Goal: Information Seeking & Learning: Learn about a topic

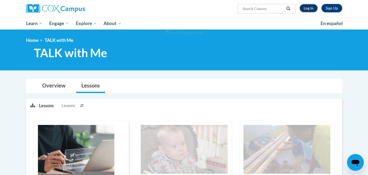
click at [309, 6] on link "Log In" at bounding box center [309, 8] width 18 height 8
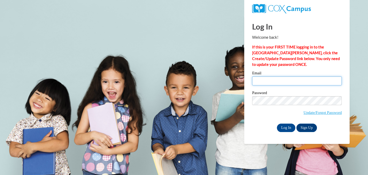
click at [275, 78] on input "Email" at bounding box center [297, 80] width 90 height 9
type input "quintero.erica@ymail.com"
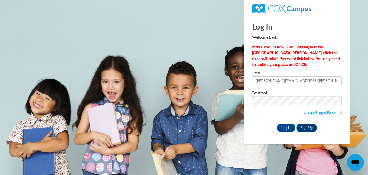
click at [275, 126] on div "Log In Sign Up" at bounding box center [297, 128] width 90 height 8
click at [277, 128] on input "Log In" at bounding box center [286, 128] width 18 height 8
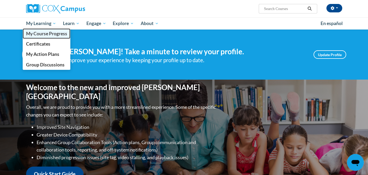
click at [48, 32] on span "My Course Progress" at bounding box center [46, 34] width 41 height 6
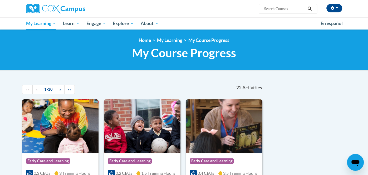
scroll to position [0, 0]
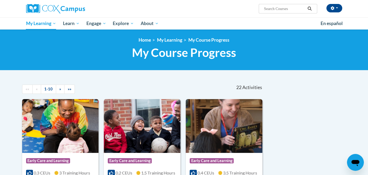
click at [55, 145] on img at bounding box center [60, 126] width 77 height 54
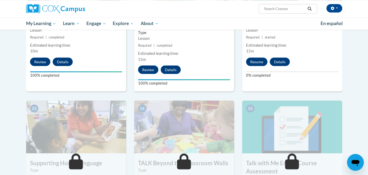
scroll to position [619, 0]
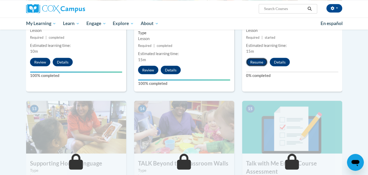
click at [255, 65] on button "Resume" at bounding box center [256, 62] width 21 height 8
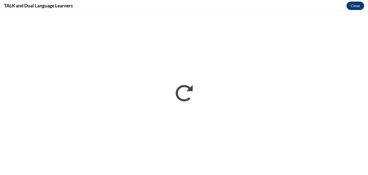
scroll to position [0, 0]
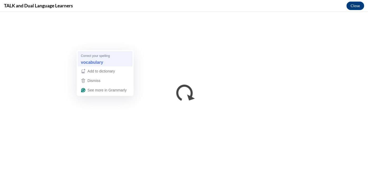
click at [122, 61] on div "vocabulary" at bounding box center [105, 62] width 51 height 8
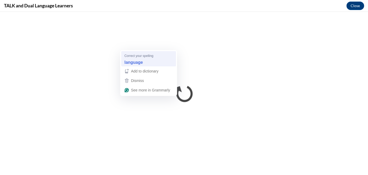
click at [145, 59] on div "language" at bounding box center [148, 62] width 51 height 8
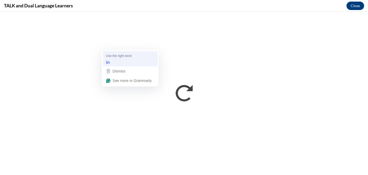
click at [148, 58] on div "Use the right word" at bounding box center [131, 55] width 50 height 5
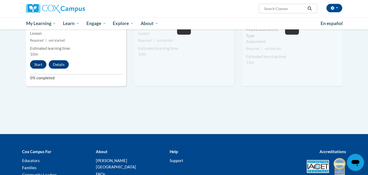
scroll to position [761, 0]
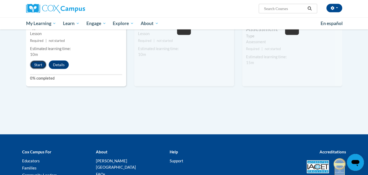
click at [31, 64] on button "Start" at bounding box center [38, 65] width 16 height 8
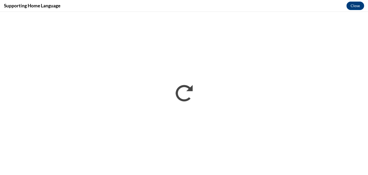
scroll to position [0, 0]
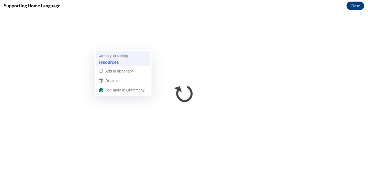
click at [141, 56] on div "Correct your spelling" at bounding box center [124, 55] width 50 height 5
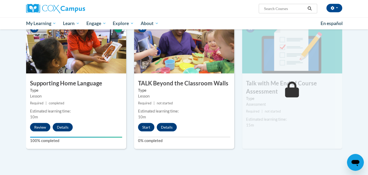
scroll to position [693, 0]
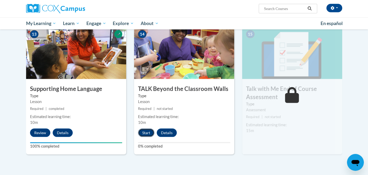
click at [143, 130] on button "Start" at bounding box center [146, 133] width 16 height 8
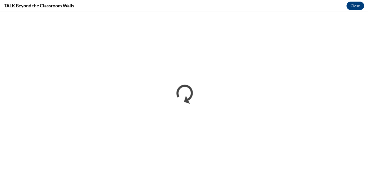
scroll to position [0, 0]
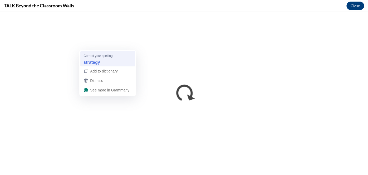
click at [100, 62] on strong "strategy" at bounding box center [92, 62] width 16 height 6
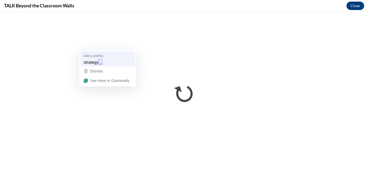
click at [125, 62] on div "strategy ," at bounding box center [108, 62] width 51 height 8
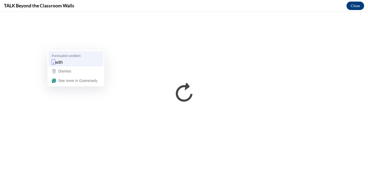
click at [90, 65] on div ", with" at bounding box center [76, 62] width 51 height 8
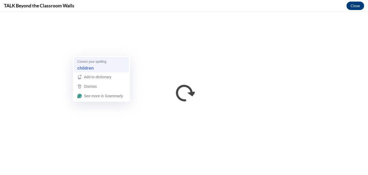
click at [119, 68] on div "children" at bounding box center [101, 68] width 51 height 8
click at [124, 63] on div "Check wording" at bounding box center [102, 61] width 50 height 5
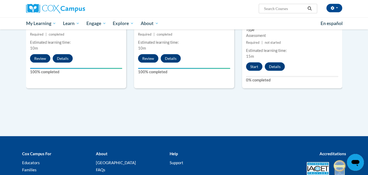
scroll to position [766, 0]
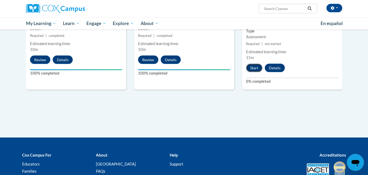
click at [258, 68] on button "Start" at bounding box center [254, 68] width 16 height 8
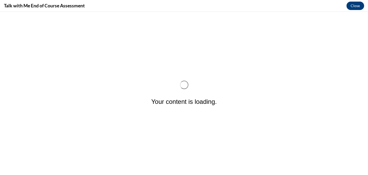
scroll to position [0, 0]
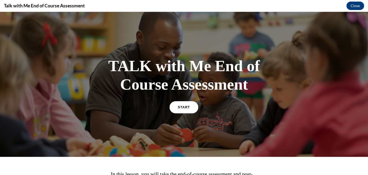
click at [190, 101] on div "START" at bounding box center [183, 109] width 27 height 16
click at [173, 104] on link "START" at bounding box center [184, 107] width 29 height 12
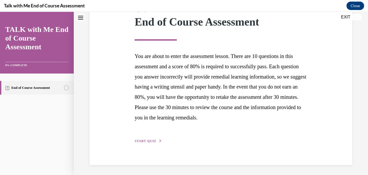
scroll to position [77, 0]
click at [153, 140] on span "START QUIZ" at bounding box center [146, 141] width 22 height 4
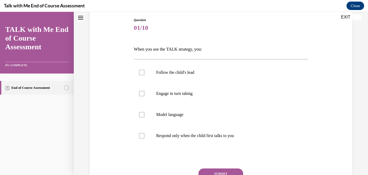
scroll to position [61, 0]
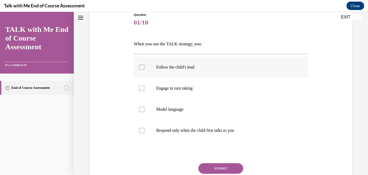
click at [184, 67] on p "Follow the child's lead" at bounding box center [225, 67] width 139 height 5
click at [144, 67] on input "Follow the child's lead" at bounding box center [141, 67] width 5 height 5
checkbox input "true"
click at [185, 86] on p "Engage in turn taking" at bounding box center [225, 88] width 139 height 5
click at [144, 86] on input "Engage in turn taking" at bounding box center [141, 88] width 5 height 5
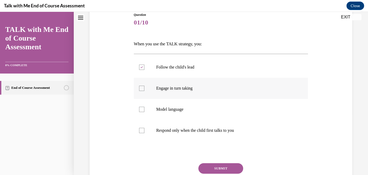
checkbox input "true"
click at [214, 165] on button "SUBMIT" at bounding box center [220, 168] width 45 height 11
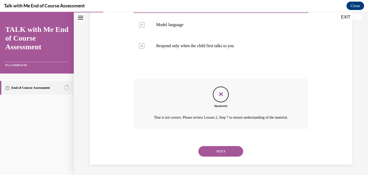
scroll to position [151, 0]
click at [220, 153] on button "NEXT" at bounding box center [220, 151] width 45 height 11
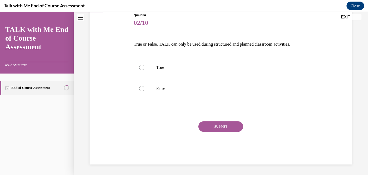
scroll to position [58, 0]
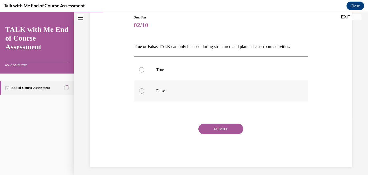
click at [175, 85] on label "False" at bounding box center [221, 90] width 174 height 21
click at [144, 88] on input "False" at bounding box center [141, 90] width 5 height 5
radio input "true"
click at [209, 132] on button "SUBMIT" at bounding box center [220, 129] width 45 height 11
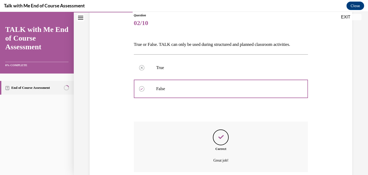
scroll to position [103, 0]
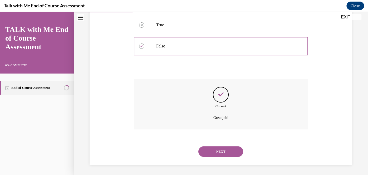
click at [209, 151] on button "NEXT" at bounding box center [220, 151] width 45 height 11
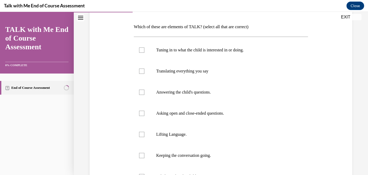
scroll to position [78, 0]
click at [191, 55] on label "Tuning in to what the child is interested in or doing." at bounding box center [221, 49] width 174 height 21
click at [144, 52] on input "Tuning in to what the child is interested in or doing." at bounding box center [141, 49] width 5 height 5
checkbox input "true"
click at [174, 132] on p "Lifting Language." at bounding box center [225, 134] width 139 height 5
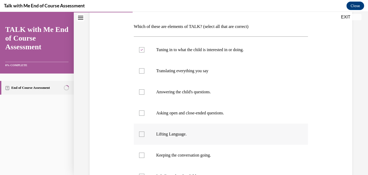
click at [144, 132] on input "Lifting Language." at bounding box center [141, 134] width 5 height 5
checkbox input "true"
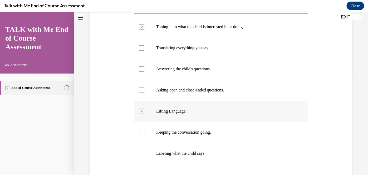
scroll to position [101, 0]
click at [174, 131] on p "Keeping the conversation going." at bounding box center [225, 132] width 139 height 5
click at [144, 131] on input "Keeping the conversation going." at bounding box center [141, 132] width 5 height 5
checkbox input "true"
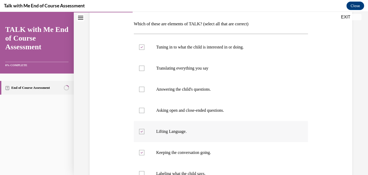
scroll to position [81, 0]
click at [195, 110] on p "Asking open and close-ended questions." at bounding box center [225, 110] width 139 height 5
click at [144, 110] on input "Asking open and close-ended questions." at bounding box center [141, 110] width 5 height 5
checkbox input "true"
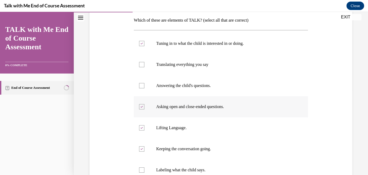
scroll to position [84, 0]
click at [199, 89] on label "Answering the child's questions." at bounding box center [221, 86] width 174 height 21
click at [144, 89] on input "Answering the child's questions." at bounding box center [141, 86] width 5 height 5
checkbox input "true"
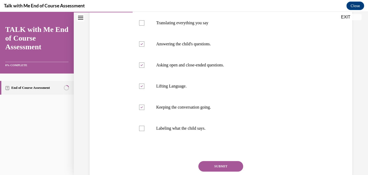
scroll to position [126, 0]
click at [215, 164] on button "SUBMIT" at bounding box center [220, 166] width 45 height 11
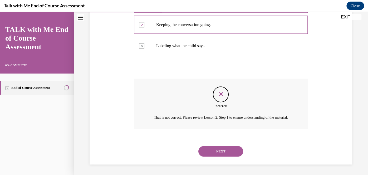
scroll to position [212, 0]
click at [214, 153] on button "NEXT" at bounding box center [220, 151] width 45 height 11
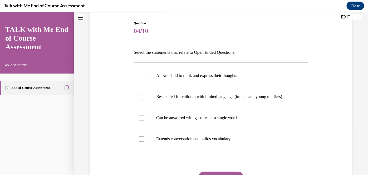
scroll to position [54, 0]
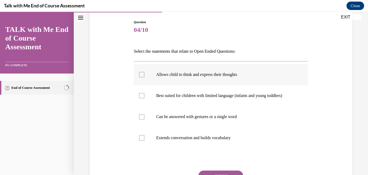
click at [195, 71] on label "Allows child to think and express their thoughts" at bounding box center [221, 74] width 174 height 21
click at [144, 72] on input "Allows child to think and express their thoughts" at bounding box center [141, 74] width 5 height 5
checkbox input "true"
click at [189, 91] on label "Best suited for children with limited language (infants and young toddlers)" at bounding box center [221, 95] width 174 height 21
click at [144, 93] on input "Best suited for children with limited language (infants and young toddlers)" at bounding box center [141, 95] width 5 height 5
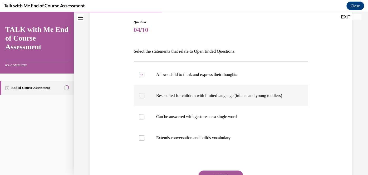
checkbox input "true"
click at [179, 135] on p "Extends conversation and builds vocabulary" at bounding box center [225, 137] width 139 height 5
click at [144, 135] on input "Extends conversation and builds vocabulary" at bounding box center [141, 137] width 5 height 5
checkbox input "true"
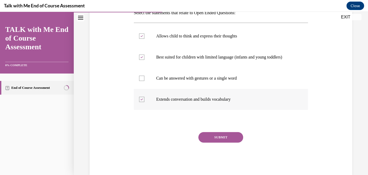
scroll to position [93, 0]
click at [202, 139] on button "SUBMIT" at bounding box center [220, 137] width 45 height 11
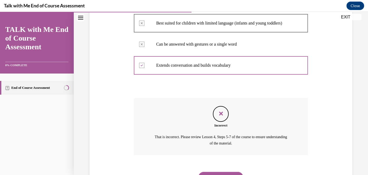
scroll to position [151, 0]
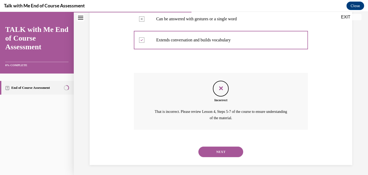
click at [230, 153] on button "NEXT" at bounding box center [220, 152] width 45 height 11
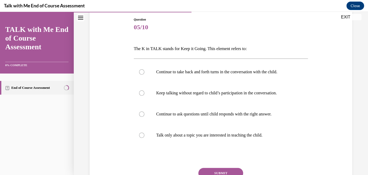
scroll to position [57, 0]
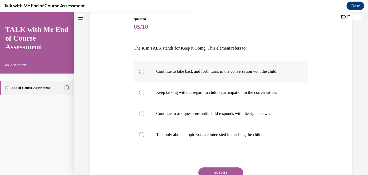
click at [205, 69] on p "Continue to take back and forth turns in the conversation with the child." at bounding box center [225, 71] width 139 height 5
click at [144, 69] on input "Continue to take back and forth turns in the conversation with the child." at bounding box center [141, 71] width 5 height 5
radio input "true"
click at [220, 169] on button "SUBMIT" at bounding box center [220, 172] width 45 height 11
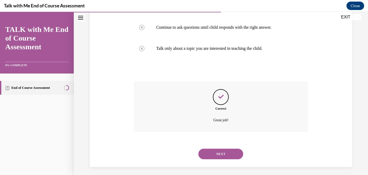
scroll to position [145, 0]
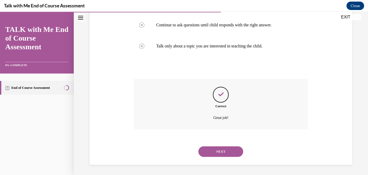
click at [231, 149] on button "NEXT" at bounding box center [220, 151] width 45 height 11
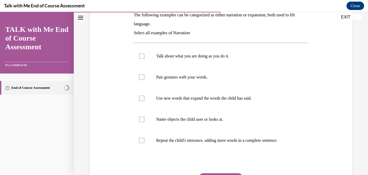
scroll to position [90, 0]
click at [226, 59] on label "Talk about what you are doing as you do it." at bounding box center [221, 55] width 174 height 21
click at [144, 58] on input "Talk about what you are doing as you do it." at bounding box center [141, 55] width 5 height 5
checkbox input "true"
click at [214, 113] on label "Name objects the child uses or looks at." at bounding box center [221, 118] width 174 height 21
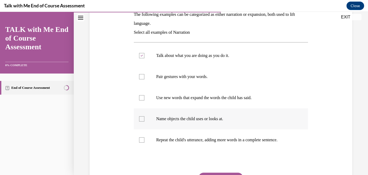
click at [144, 116] on input "Name objects the child uses or looks at." at bounding box center [141, 118] width 5 height 5
checkbox input "true"
click at [214, 135] on label "Repeat the child's utterance, adding more words in a complete sentence." at bounding box center [221, 139] width 174 height 21
click at [144, 137] on input "Repeat the child's utterance, adding more words in a complete sentence." at bounding box center [141, 139] width 5 height 5
checkbox input "true"
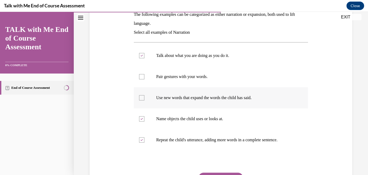
click at [231, 91] on label "Use new words that expand the words the child has said." at bounding box center [221, 97] width 174 height 21
click at [144, 95] on input "Use new words that expand the words the child has said." at bounding box center [141, 97] width 5 height 5
checkbox input "true"
click at [227, 173] on button "SUBMIT" at bounding box center [220, 178] width 45 height 11
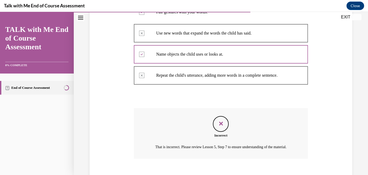
scroll to position [190, 0]
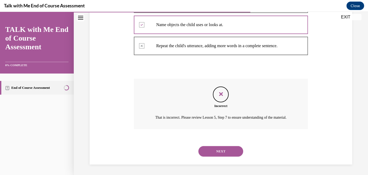
click at [227, 153] on button "NEXT" at bounding box center [220, 151] width 45 height 11
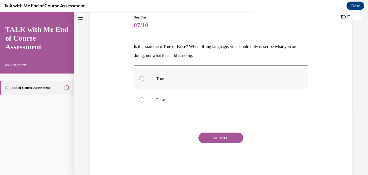
click at [226, 83] on label "True" at bounding box center [221, 78] width 174 height 21
click at [144, 81] on input "True" at bounding box center [141, 78] width 5 height 5
radio input "true"
click at [225, 99] on p "False" at bounding box center [225, 99] width 139 height 5
click at [144, 99] on input "False" at bounding box center [141, 99] width 5 height 5
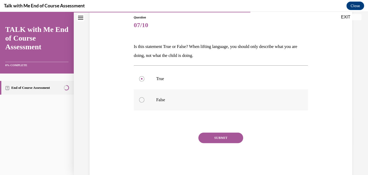
radio input "true"
click at [221, 142] on button "SUBMIT" at bounding box center [220, 138] width 45 height 11
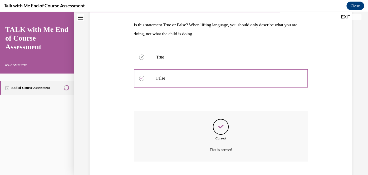
scroll to position [112, 0]
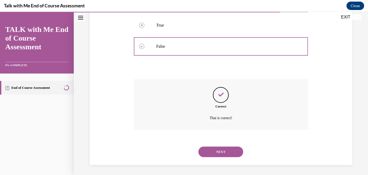
click at [224, 152] on button "NEXT" at bounding box center [220, 152] width 45 height 11
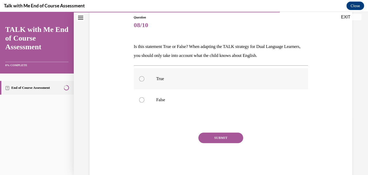
click at [215, 84] on label "True" at bounding box center [221, 78] width 174 height 21
click at [144, 81] on input "True" at bounding box center [141, 78] width 5 height 5
radio input "true"
click at [234, 137] on button "SUBMIT" at bounding box center [220, 138] width 45 height 11
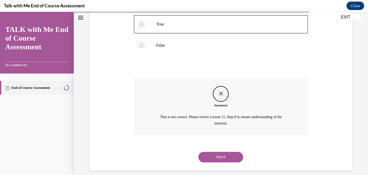
scroll to position [118, 0]
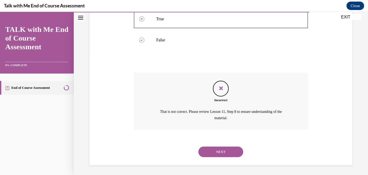
click at [236, 146] on div "NEXT" at bounding box center [221, 151] width 174 height 21
click at [236, 147] on button "NEXT" at bounding box center [220, 152] width 45 height 11
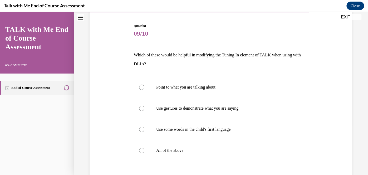
scroll to position [51, 0]
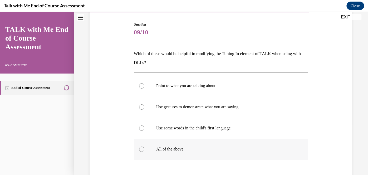
click at [193, 143] on label "All of the above" at bounding box center [221, 149] width 174 height 21
click at [144, 147] on input "All of the above" at bounding box center [141, 149] width 5 height 5
radio input "true"
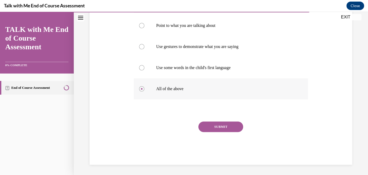
scroll to position [111, 0]
click at [216, 126] on button "SUBMIT" at bounding box center [220, 127] width 45 height 11
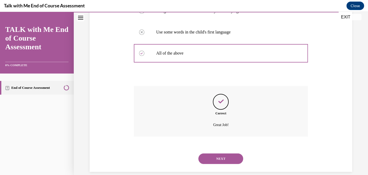
scroll to position [154, 0]
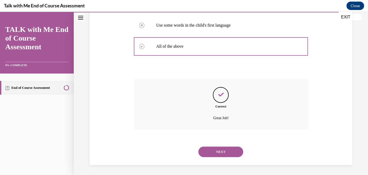
click at [218, 153] on button "NEXT" at bounding box center [220, 152] width 45 height 11
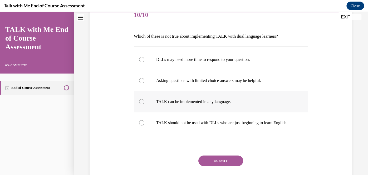
scroll to position [69, 0]
click at [236, 99] on p "TALK can be implemented in any language." at bounding box center [225, 101] width 139 height 5
click at [144, 99] on input "TALK can be implemented in any language." at bounding box center [141, 101] width 5 height 5
radio input "true"
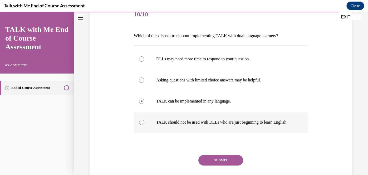
click at [215, 133] on label "TALK should not be used with DLLs who are just beginning to learn English." at bounding box center [221, 122] width 174 height 21
click at [144, 125] on input "TALK should not be used with DLLs who are just beginning to learn English." at bounding box center [141, 122] width 5 height 5
radio input "true"
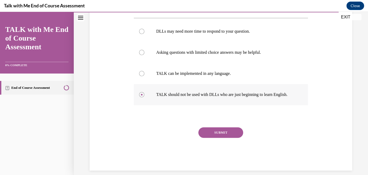
click at [215, 137] on button "SUBMIT" at bounding box center [220, 132] width 45 height 11
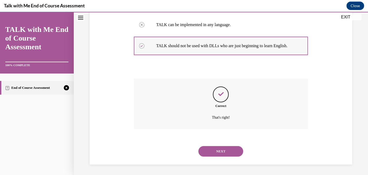
scroll to position [150, 0]
click at [216, 147] on button "NEXT" at bounding box center [220, 151] width 45 height 11
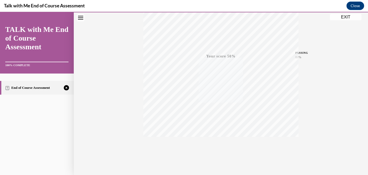
scroll to position [106, 0]
click at [223, 142] on icon "button" at bounding box center [221, 144] width 19 height 6
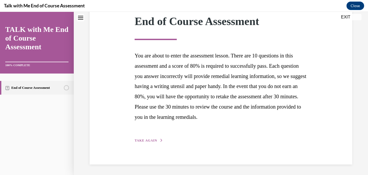
scroll to position [77, 0]
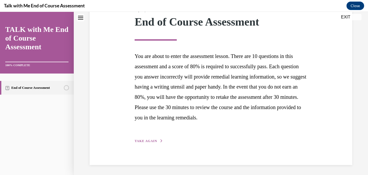
click at [150, 140] on span "TAKE AGAIN" at bounding box center [146, 141] width 22 height 4
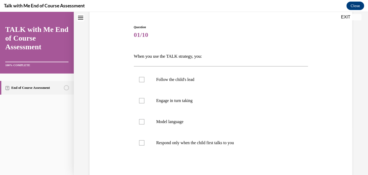
scroll to position [49, 0]
click at [172, 84] on label "Follow the child's lead" at bounding box center [221, 79] width 174 height 21
click at [144, 82] on input "Follow the child's lead" at bounding box center [141, 79] width 5 height 5
checkbox input "true"
click at [172, 95] on label "Engage in turn taking" at bounding box center [221, 100] width 174 height 21
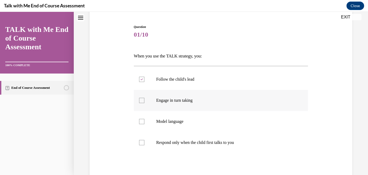
click at [144, 98] on input "Engage in turn taking" at bounding box center [141, 100] width 5 height 5
checkbox input "true"
click at [171, 119] on p "Model language" at bounding box center [225, 121] width 139 height 5
click at [144, 119] on input "Model language" at bounding box center [141, 121] width 5 height 5
checkbox input "true"
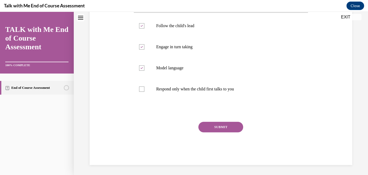
click at [201, 125] on button "SUBMIT" at bounding box center [220, 127] width 45 height 11
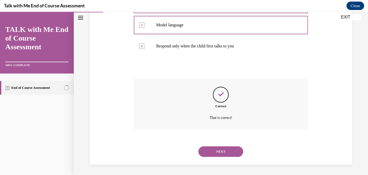
click at [208, 148] on button "NEXT" at bounding box center [220, 151] width 45 height 11
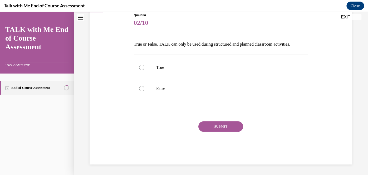
scroll to position [58, 0]
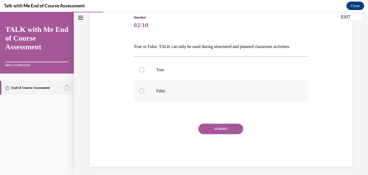
click at [206, 95] on label "False" at bounding box center [221, 90] width 174 height 21
click at [144, 94] on input "False" at bounding box center [141, 90] width 5 height 5
radio input "true"
click at [216, 129] on button "SUBMIT" at bounding box center [220, 129] width 45 height 11
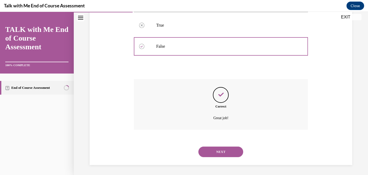
scroll to position [103, 0]
click at [218, 151] on button "NEXT" at bounding box center [220, 151] width 45 height 11
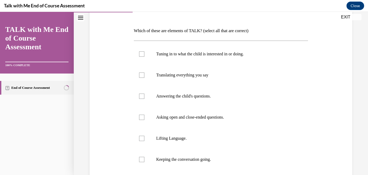
scroll to position [75, 0]
click at [237, 56] on label "Tuning in to what the child is interested in or doing." at bounding box center [221, 53] width 174 height 21
click at [144, 56] on input "Tuning in to what the child is interested in or doing." at bounding box center [141, 53] width 5 height 5
checkbox input "true"
click at [223, 119] on label "Asking open and close-ended questions." at bounding box center [221, 116] width 174 height 21
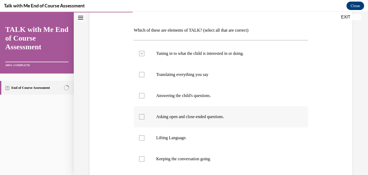
click at [144, 119] on input "Asking open and close-ended questions." at bounding box center [141, 116] width 5 height 5
checkbox input "true"
click at [219, 130] on label "Lifting Language." at bounding box center [221, 137] width 174 height 21
click at [144, 135] on input "Lifting Language." at bounding box center [141, 137] width 5 height 5
checkbox input "true"
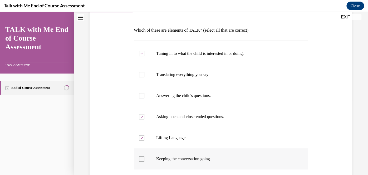
click at [214, 156] on p "Keeping the conversation going." at bounding box center [225, 158] width 139 height 5
click at [144, 156] on input "Keeping the conversation going." at bounding box center [141, 158] width 5 height 5
checkbox input "true"
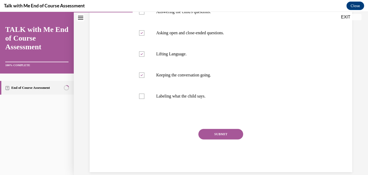
click at [225, 130] on button "SUBMIT" at bounding box center [220, 134] width 45 height 11
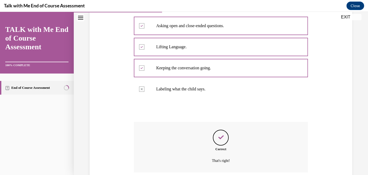
scroll to position [209, 0]
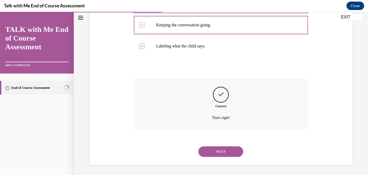
click at [222, 157] on div "NEXT" at bounding box center [221, 151] width 174 height 21
click at [222, 153] on button "NEXT" at bounding box center [220, 151] width 45 height 11
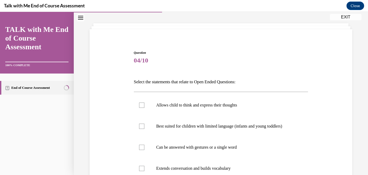
scroll to position [31, 0]
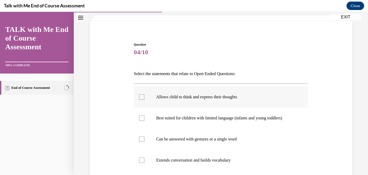
click at [230, 102] on label "Allows child to think and express their thoughts" at bounding box center [221, 96] width 174 height 21
click at [144, 100] on input "Allows child to think and express their thoughts" at bounding box center [141, 96] width 5 height 5
checkbox input "true"
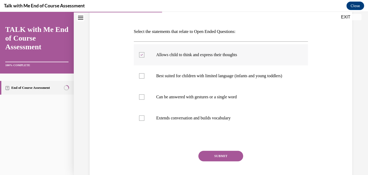
scroll to position [74, 0]
click at [219, 125] on label "Extends conversation and builds vocabulary" at bounding box center [221, 117] width 174 height 21
click at [144, 120] on input "Extends conversation and builds vocabulary" at bounding box center [141, 117] width 5 height 5
checkbox input "true"
click at [222, 159] on button "SUBMIT" at bounding box center [220, 156] width 45 height 11
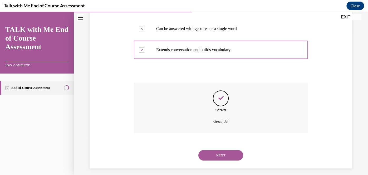
scroll to position [145, 0]
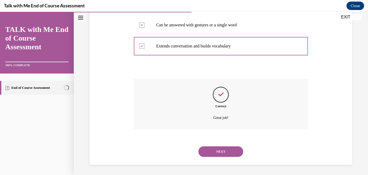
click at [222, 159] on div "NEXT" at bounding box center [221, 151] width 174 height 21
click at [225, 150] on button "NEXT" at bounding box center [220, 151] width 45 height 11
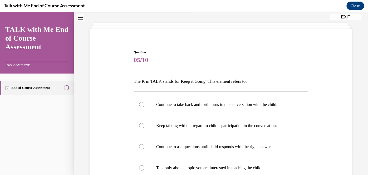
scroll to position [26, 0]
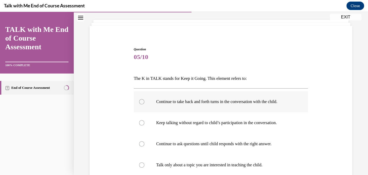
click at [202, 95] on label "Continue to take back and forth turns in the conversation with the child." at bounding box center [221, 101] width 174 height 21
click at [144, 99] on input "Continue to take back and forth turns in the conversation with the child." at bounding box center [141, 101] width 5 height 5
radio input "true"
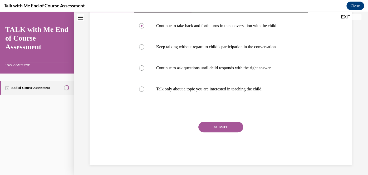
click at [212, 123] on button "SUBMIT" at bounding box center [220, 127] width 45 height 11
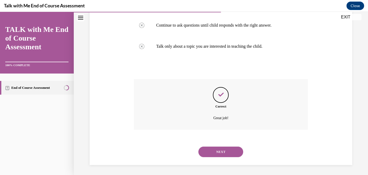
scroll to position [145, 0]
click at [209, 161] on div "NEXT" at bounding box center [221, 151] width 174 height 21
click at [211, 152] on button "NEXT" at bounding box center [220, 151] width 45 height 11
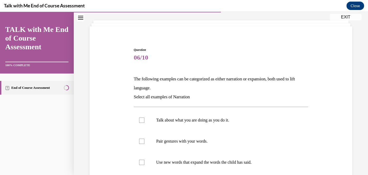
scroll to position [26, 0]
click at [216, 124] on label "Talk about what you are doing as you do it." at bounding box center [221, 120] width 174 height 21
click at [144, 123] on input "Talk about what you are doing as you do it." at bounding box center [141, 120] width 5 height 5
checkbox input "true"
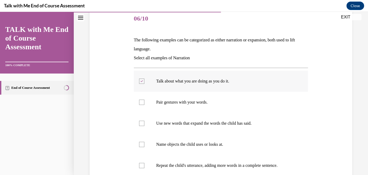
scroll to position [66, 0]
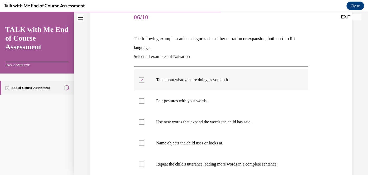
click at [216, 124] on label "Use new words that expand the words the child has said." at bounding box center [221, 122] width 174 height 21
click at [144, 124] on input "Use new words that expand the words the child has said." at bounding box center [141, 121] width 5 height 5
checkbox input "true"
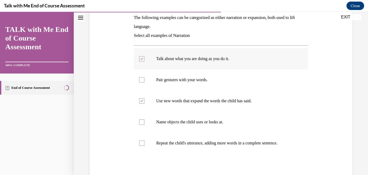
scroll to position [89, 0]
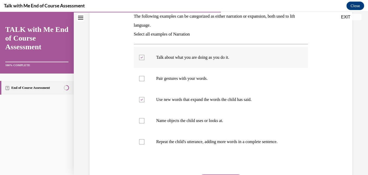
click at [216, 124] on label "Name objects the child uses or looks at." at bounding box center [221, 120] width 174 height 21
click at [144, 123] on input "Name objects the child uses or looks at." at bounding box center [141, 120] width 5 height 5
checkbox input "true"
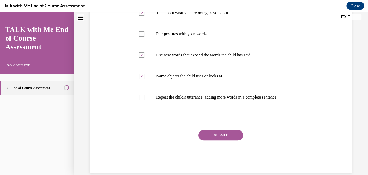
click at [217, 132] on button "SUBMIT" at bounding box center [220, 135] width 45 height 11
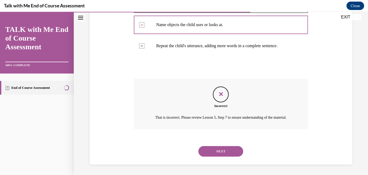
scroll to position [190, 0]
click at [217, 149] on button "NEXT" at bounding box center [220, 151] width 45 height 11
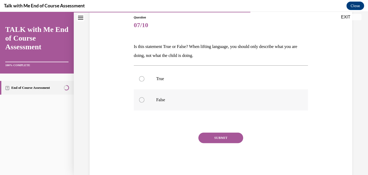
click at [212, 95] on label "False" at bounding box center [221, 99] width 174 height 21
click at [144, 97] on input "False" at bounding box center [141, 99] width 5 height 5
radio input "true"
click at [220, 138] on button "SUBMIT" at bounding box center [220, 138] width 45 height 11
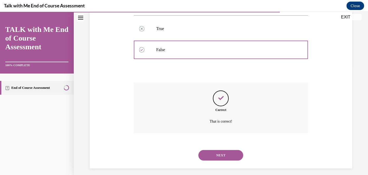
scroll to position [112, 0]
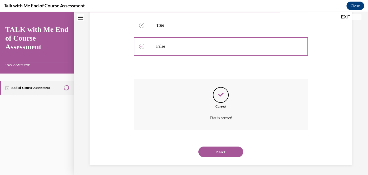
click at [220, 150] on button "NEXT" at bounding box center [220, 152] width 45 height 11
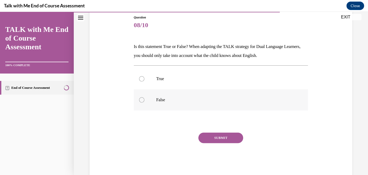
click at [211, 95] on label "False" at bounding box center [221, 99] width 174 height 21
click at [144, 97] on input "False" at bounding box center [141, 99] width 5 height 5
radio input "true"
click at [212, 139] on button "SUBMIT" at bounding box center [220, 138] width 45 height 11
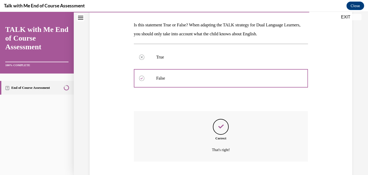
scroll to position [112, 0]
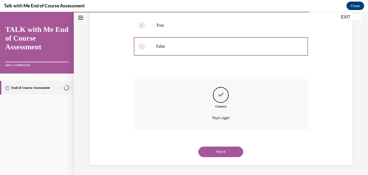
click at [211, 148] on button "NEXT" at bounding box center [220, 152] width 45 height 11
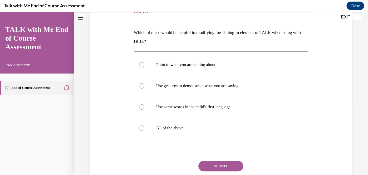
scroll to position [73, 0]
click at [200, 122] on label "All of the above" at bounding box center [221, 127] width 174 height 21
click at [144, 125] on input "All of the above" at bounding box center [141, 127] width 5 height 5
radio input "true"
click at [228, 168] on button "SUBMIT" at bounding box center [220, 165] width 45 height 11
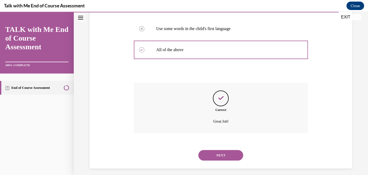
scroll to position [154, 0]
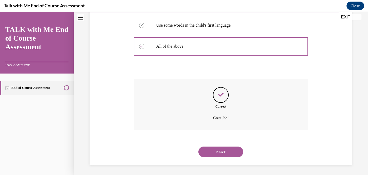
click at [230, 155] on button "NEXT" at bounding box center [220, 152] width 45 height 11
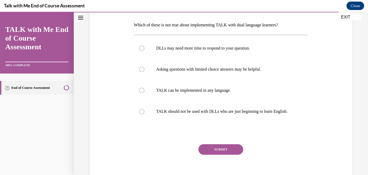
scroll to position [80, 0]
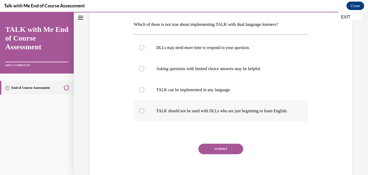
click at [188, 108] on p "TALK should not be used with DLLs who are just beginning to learn English." at bounding box center [225, 110] width 139 height 5
click at [144, 108] on input "TALK should not be used with DLLs who are just beginning to learn English." at bounding box center [141, 110] width 5 height 5
radio input "true"
click at [205, 154] on button "SUBMIT" at bounding box center [220, 149] width 45 height 11
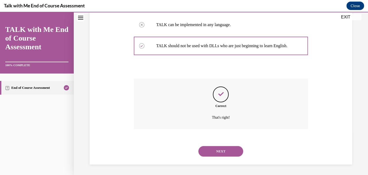
scroll to position [150, 0]
click at [214, 154] on button "NEXT" at bounding box center [220, 151] width 45 height 11
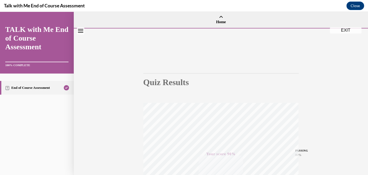
scroll to position [3, 0]
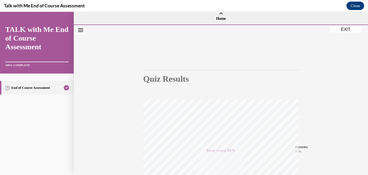
click at [341, 31] on button "EXIT" at bounding box center [346, 29] width 32 height 6
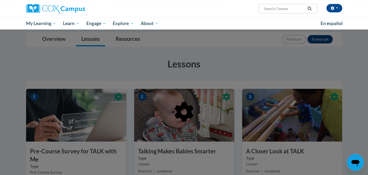
scroll to position [51, 0]
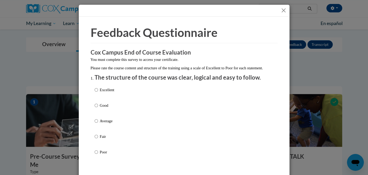
click at [154, 110] on div "Excellent Good Average Fair Poor" at bounding box center [184, 127] width 179 height 86
click at [124, 111] on div "Excellent Good Average Fair Poor" at bounding box center [184, 127] width 179 height 86
click at [110, 108] on p "Good" at bounding box center [107, 106] width 14 height 6
click at [98, 108] on input "Good" at bounding box center [96, 106] width 3 height 6
radio input "true"
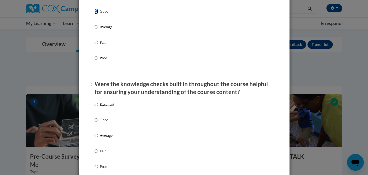
scroll to position [95, 0]
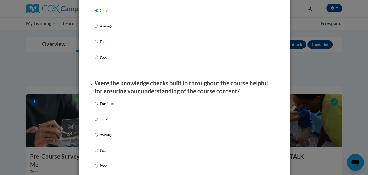
click at [108, 115] on label "Excellent" at bounding box center [105, 108] width 20 height 14
click at [98, 106] on input "Excellent" at bounding box center [96, 104] width 3 height 6
radio input "true"
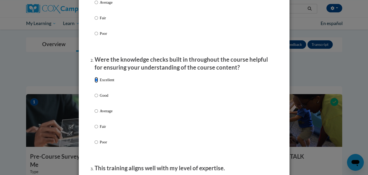
scroll to position [118, 0]
click at [107, 99] on p "Good" at bounding box center [107, 96] width 14 height 6
click at [98, 99] on input "Good" at bounding box center [96, 96] width 3 height 6
radio input "true"
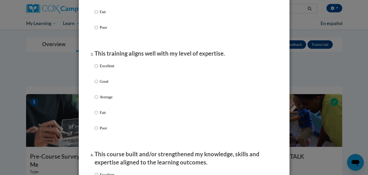
scroll to position [243, 0]
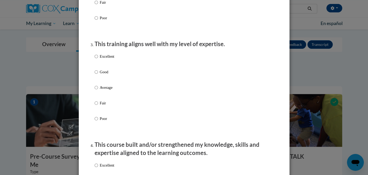
click at [105, 81] on label "Good" at bounding box center [105, 76] width 20 height 14
click at [98, 75] on input "Good" at bounding box center [96, 72] width 3 height 6
radio input "true"
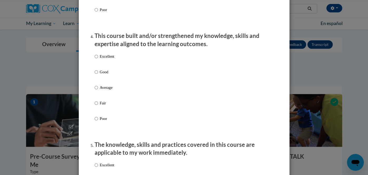
scroll to position [353, 0]
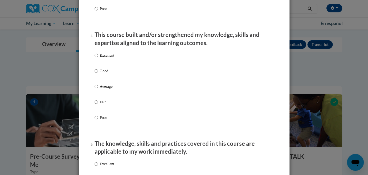
click at [105, 74] on p "Good" at bounding box center [107, 71] width 14 height 6
click at [98, 74] on input "Good" at bounding box center [96, 71] width 3 height 6
radio input "true"
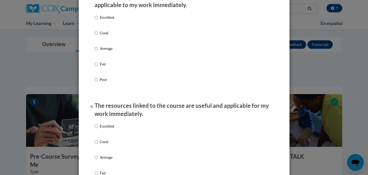
scroll to position [500, 0]
click at [104, 36] on p "Good" at bounding box center [107, 33] width 14 height 6
click at [98, 36] on input "Good" at bounding box center [96, 33] width 3 height 6
radio input "true"
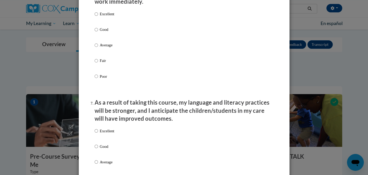
scroll to position [605, 0]
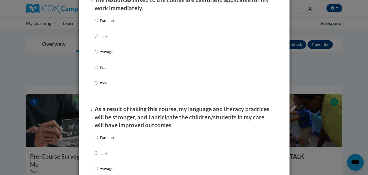
click at [104, 39] on p "Good" at bounding box center [107, 36] width 14 height 6
click at [98, 39] on input "Good" at bounding box center [96, 36] width 3 height 6
radio input "true"
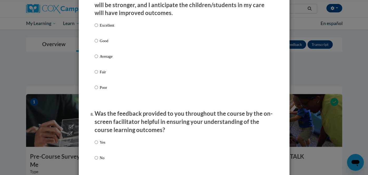
scroll to position [718, 0]
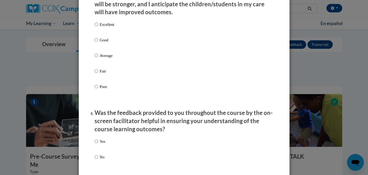
click at [105, 43] on p "Good" at bounding box center [107, 40] width 14 height 6
click at [98, 43] on input "Good" at bounding box center [96, 40] width 3 height 6
radio input "true"
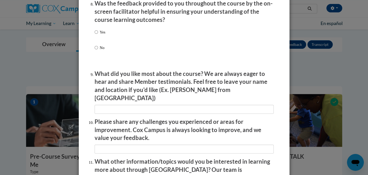
scroll to position [828, 0]
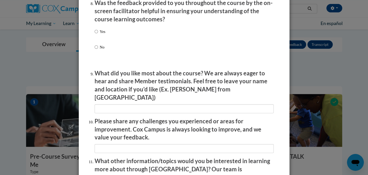
click at [101, 35] on p "Yes" at bounding box center [103, 32] width 6 height 6
click at [98, 35] on input "Yes" at bounding box center [96, 32] width 3 height 6
radio input "true"
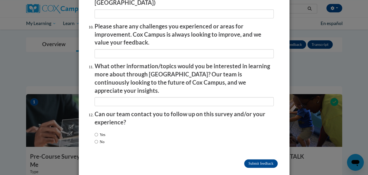
scroll to position [922, 0]
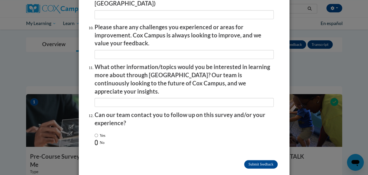
click at [95, 140] on input "No" at bounding box center [96, 143] width 3 height 6
radio input "true"
click at [259, 160] on input "Submit feedback" at bounding box center [260, 164] width 33 height 8
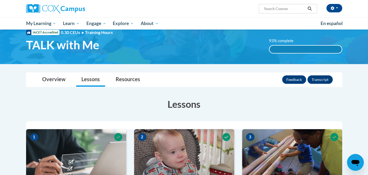
scroll to position [0, 0]
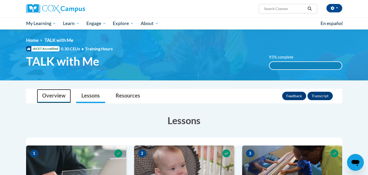
click at [56, 97] on link "Overview" at bounding box center [54, 96] width 34 height 14
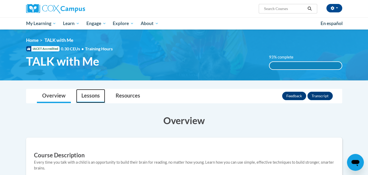
click at [94, 95] on link "Lessons" at bounding box center [90, 96] width 29 height 14
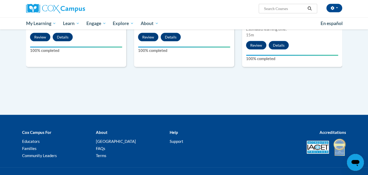
scroll to position [784, 0]
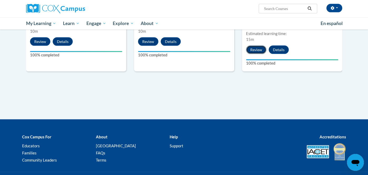
click at [254, 50] on button "Review" at bounding box center [256, 50] width 20 height 8
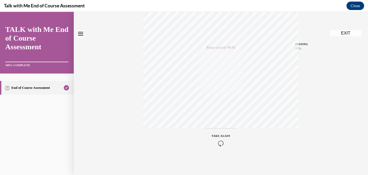
scroll to position [0, 0]
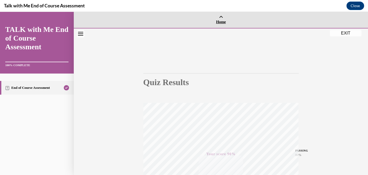
click at [267, 21] on span "Home" at bounding box center [221, 22] width 292 height 5
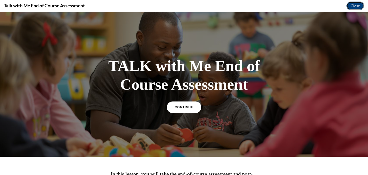
click at [356, 8] on button "Close" at bounding box center [356, 6] width 18 height 8
